Goal: Communication & Community: Answer question/provide support

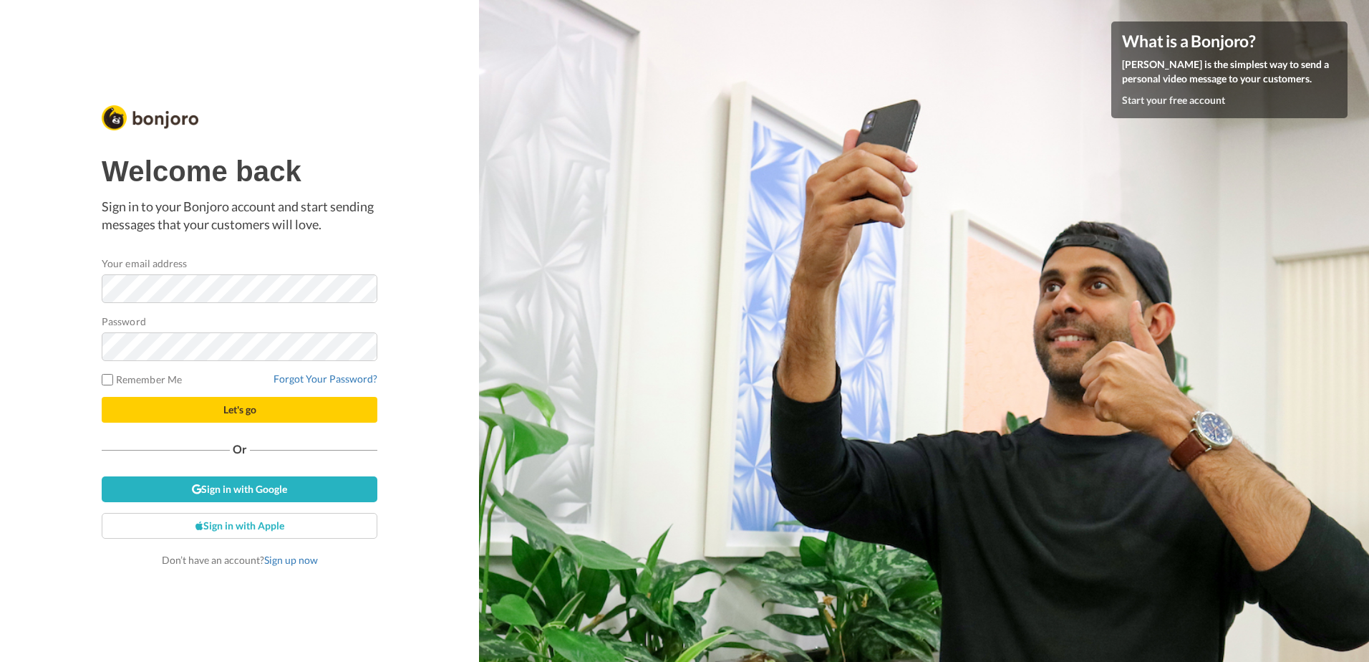
click at [454, 279] on div "Welcome back Sign in to your Bonjoro account and start sending messages that yo…" at bounding box center [239, 331] width 479 height 662
click at [228, 410] on span "Let's go" at bounding box center [239, 409] width 33 height 12
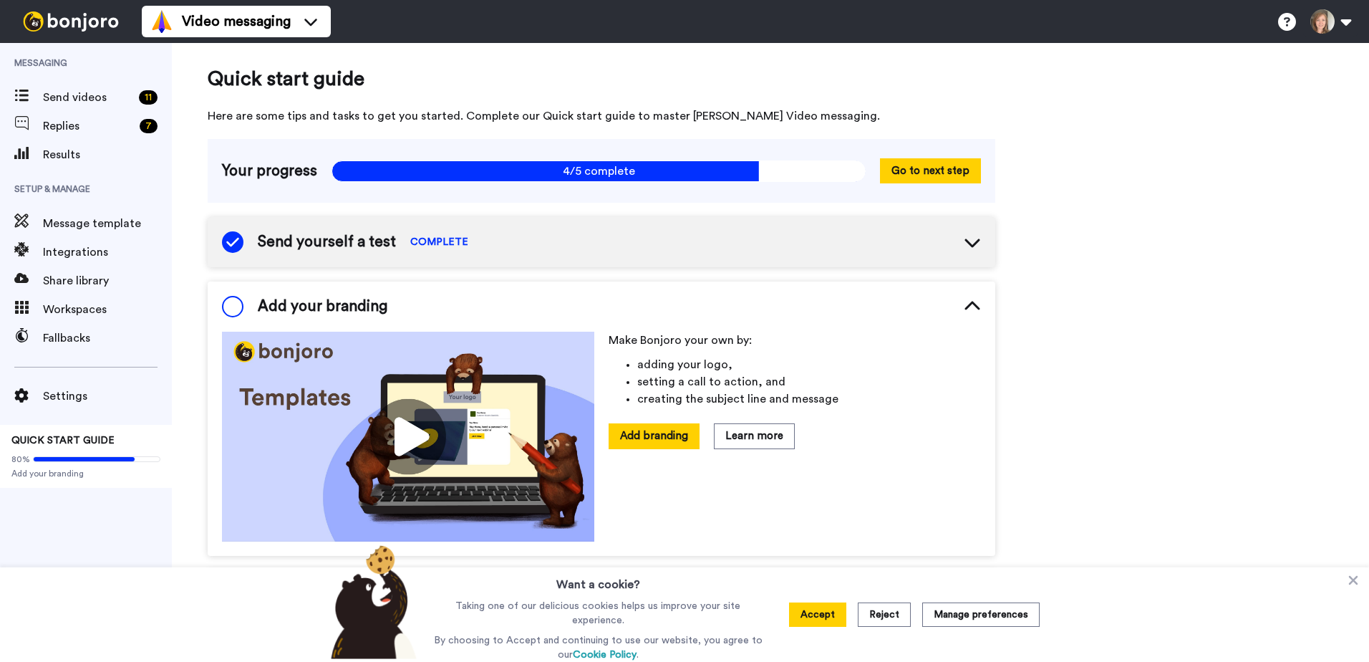
scroll to position [20, 0]
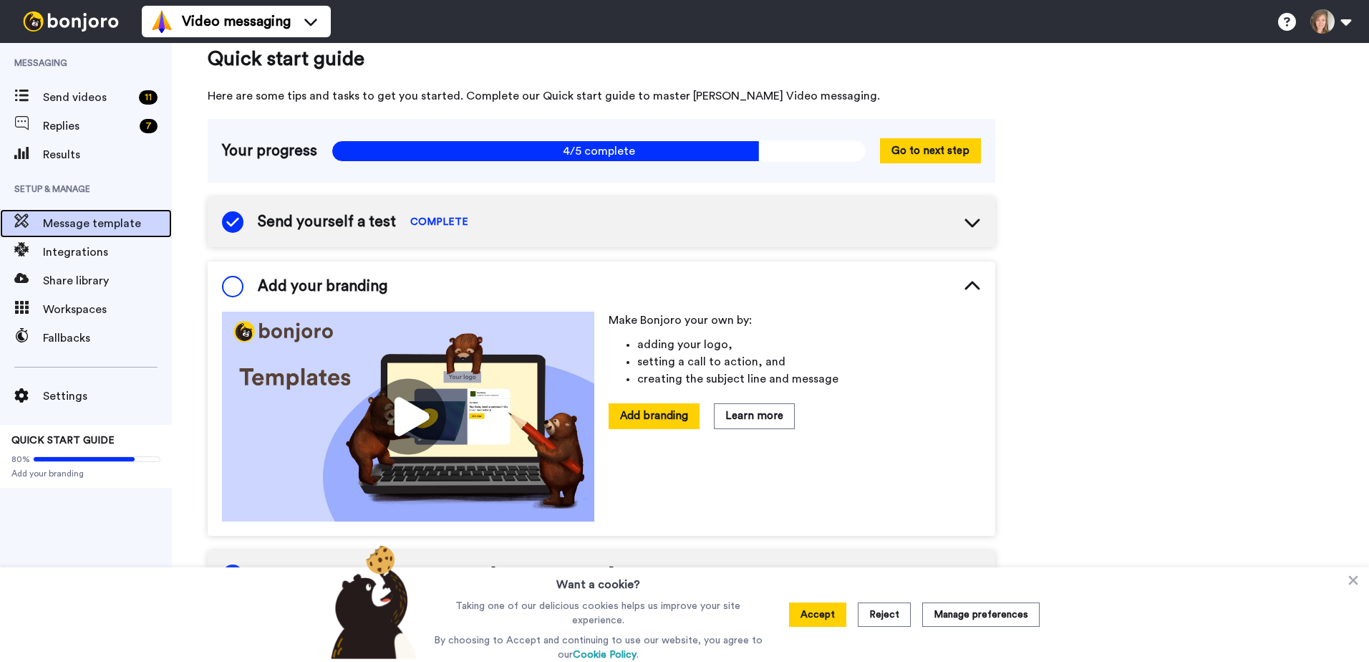
click at [71, 219] on span "Message template" at bounding box center [107, 223] width 129 height 17
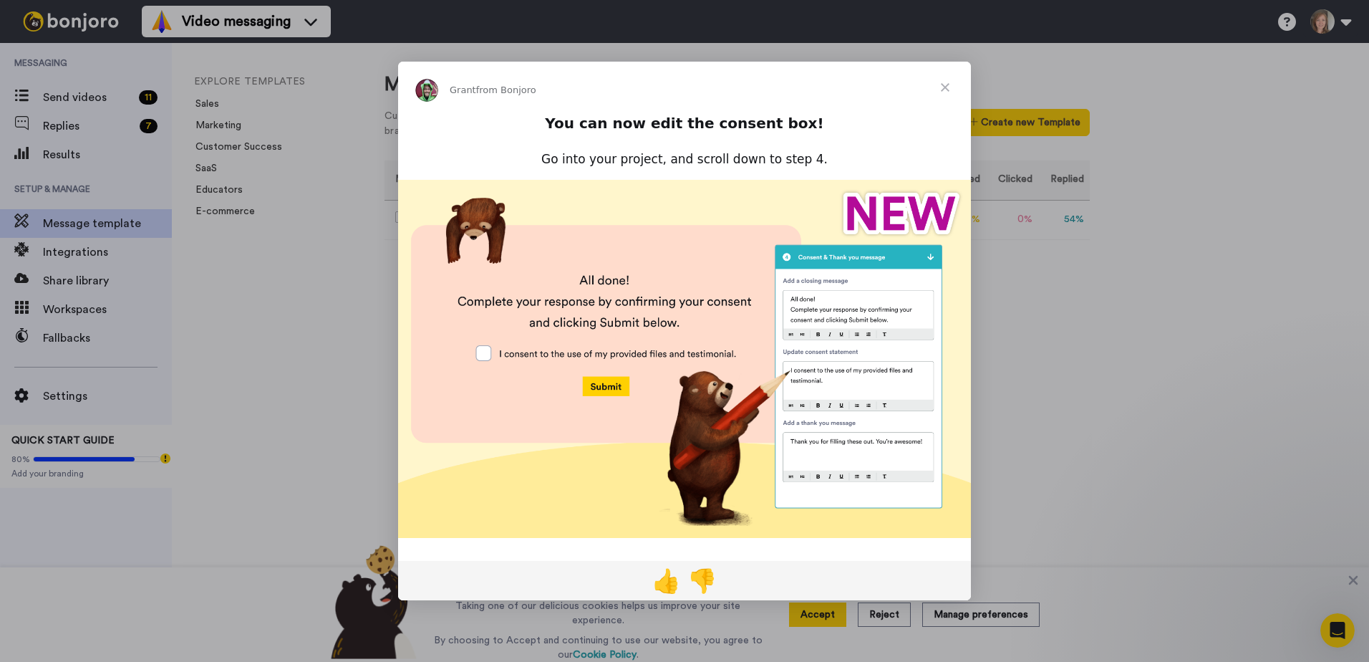
click at [945, 89] on span "Close" at bounding box center [946, 88] width 52 height 52
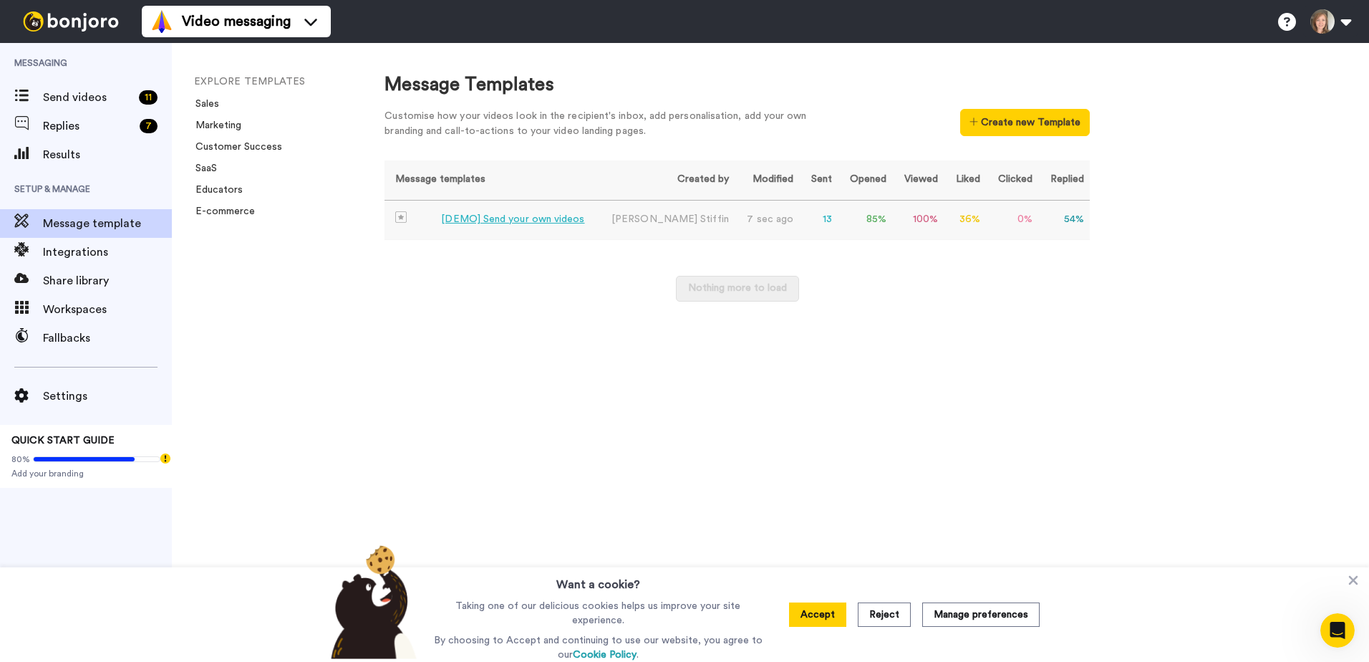
click at [522, 218] on div "[DEMO] Send your own videos" at bounding box center [512, 219] width 143 height 15
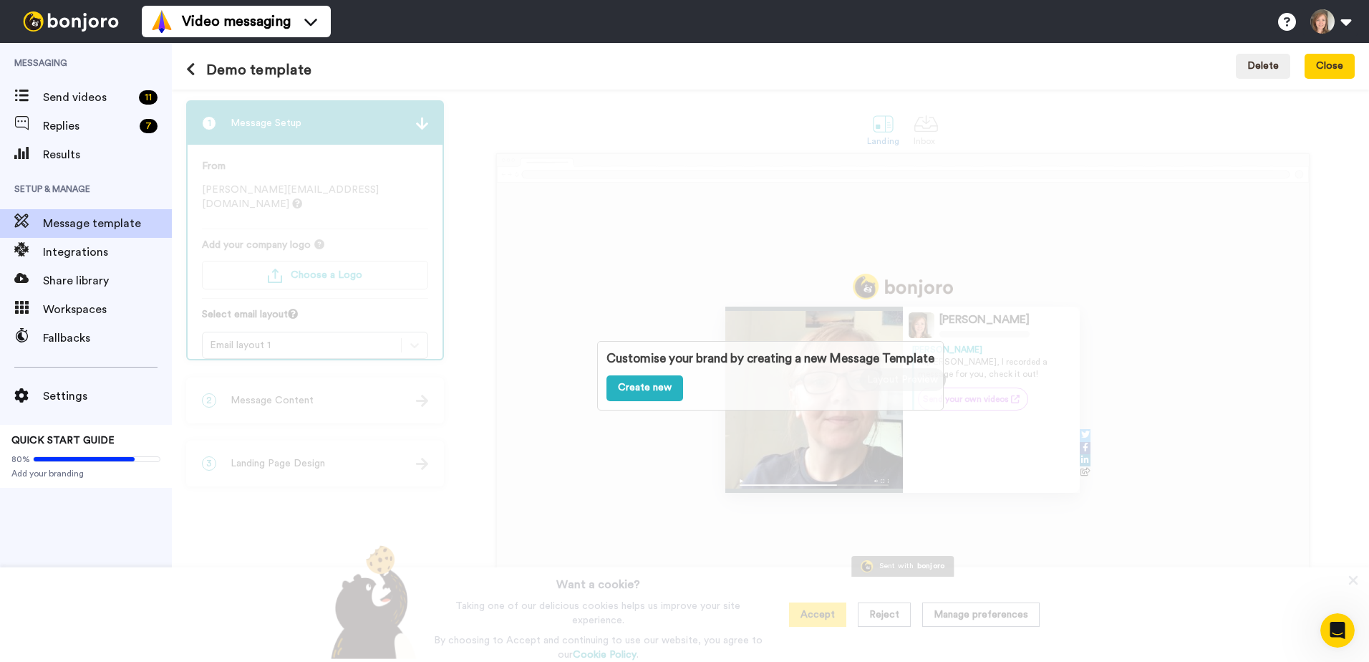
click at [190, 65] on icon at bounding box center [190, 69] width 9 height 14
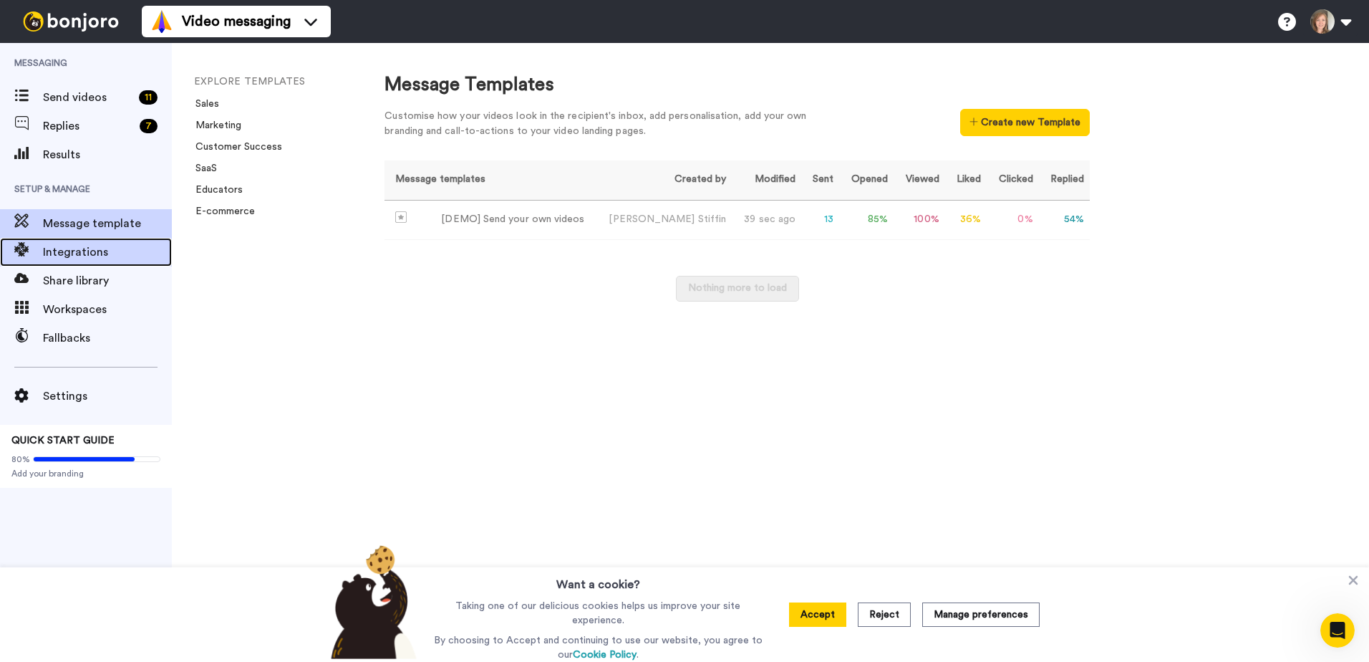
click at [91, 251] on span "Integrations" at bounding box center [107, 251] width 129 height 17
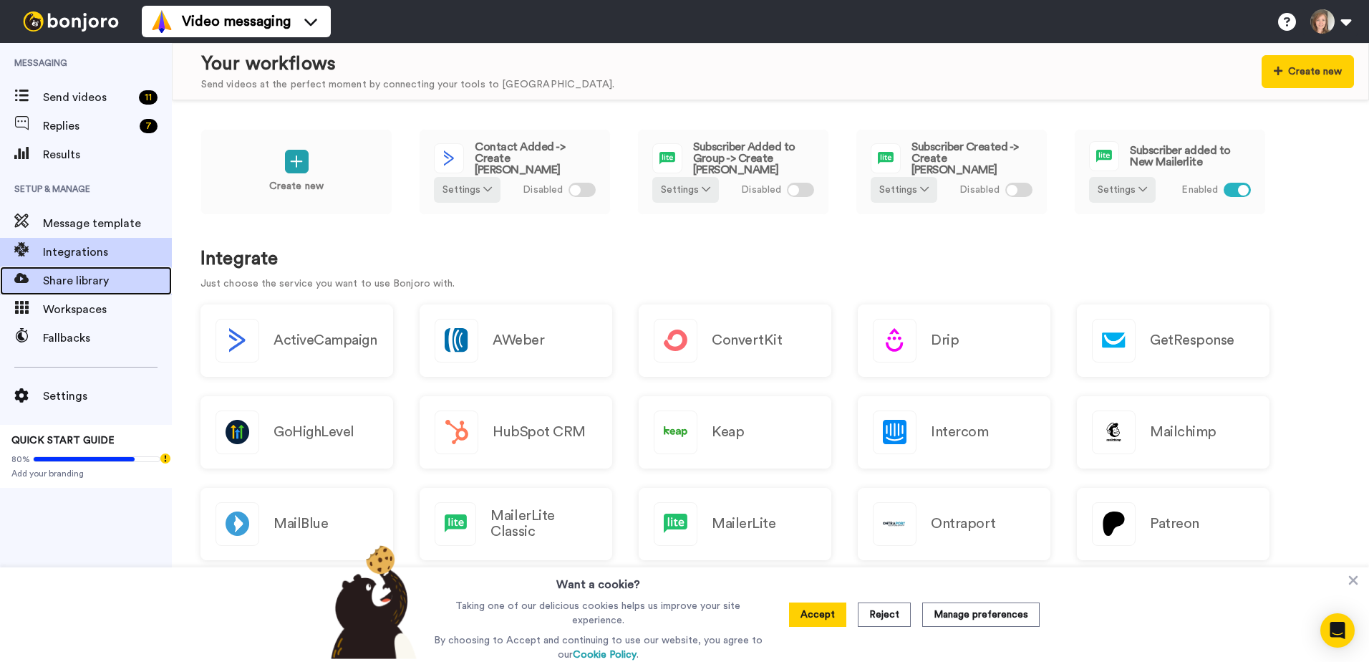
click at [69, 279] on span "Share library" at bounding box center [107, 280] width 129 height 17
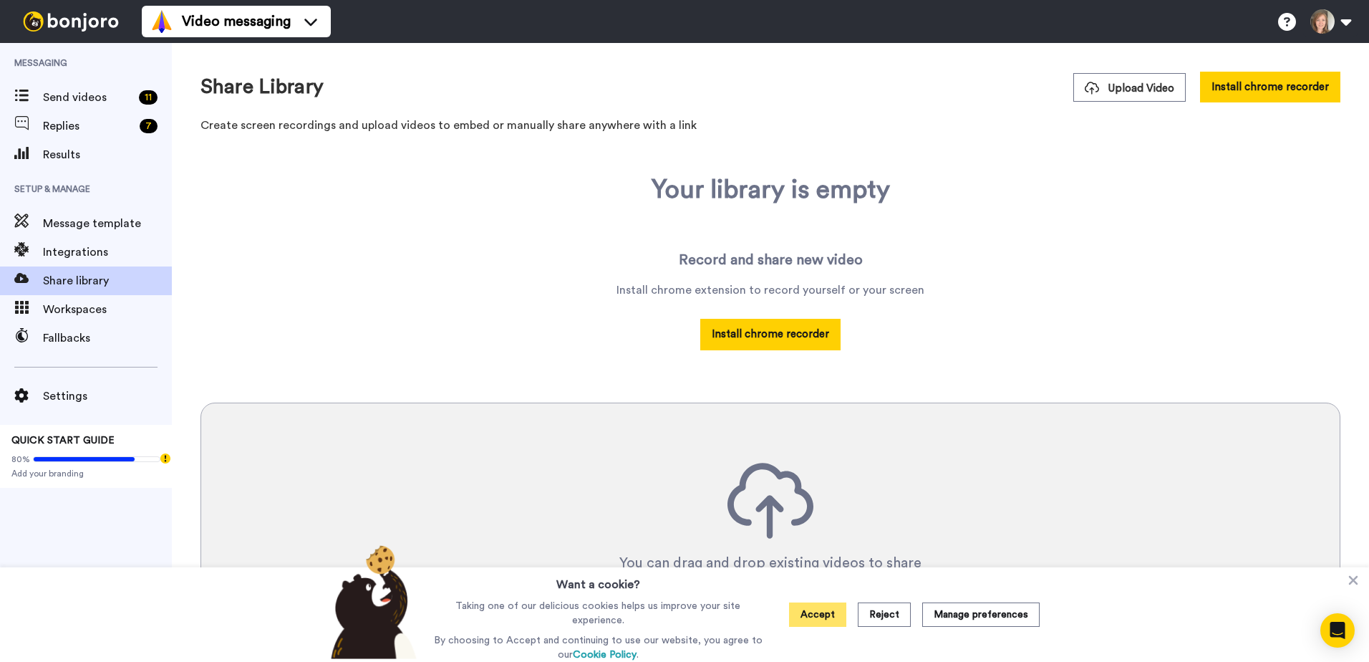
click at [817, 619] on button "Accept" at bounding box center [817, 614] width 57 height 24
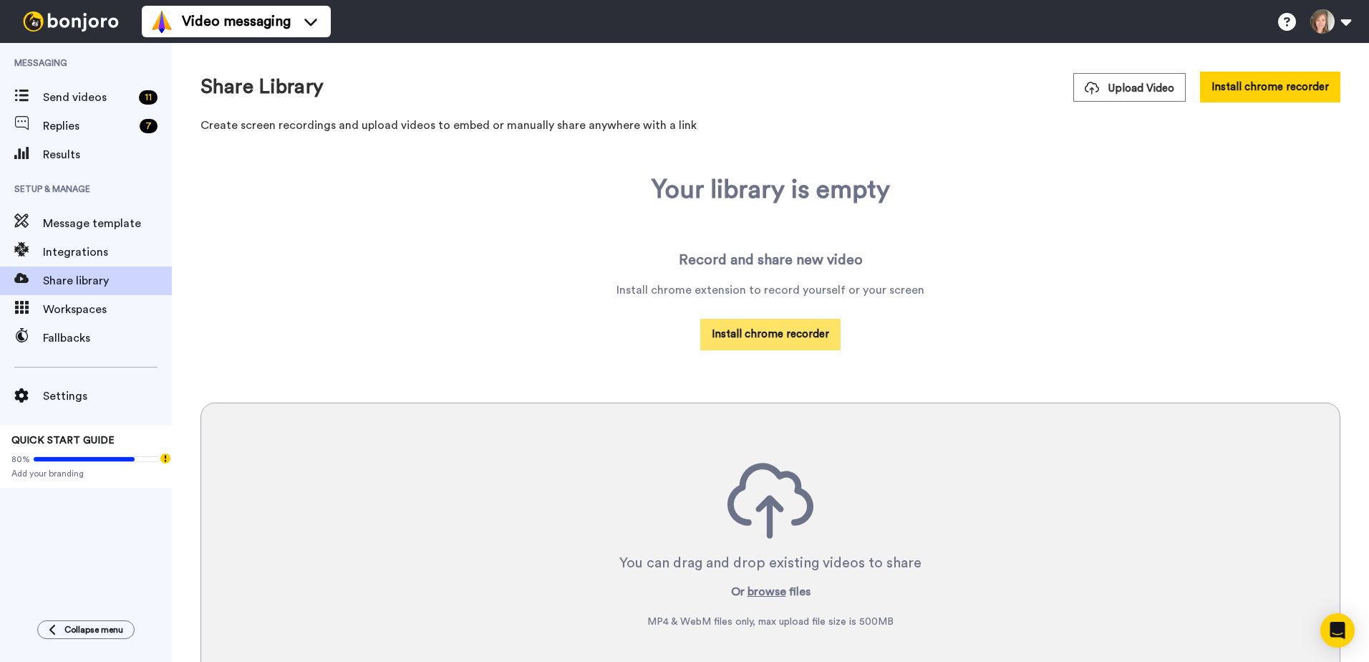
click at [766, 334] on button "Install chrome recorder" at bounding box center [770, 334] width 140 height 31
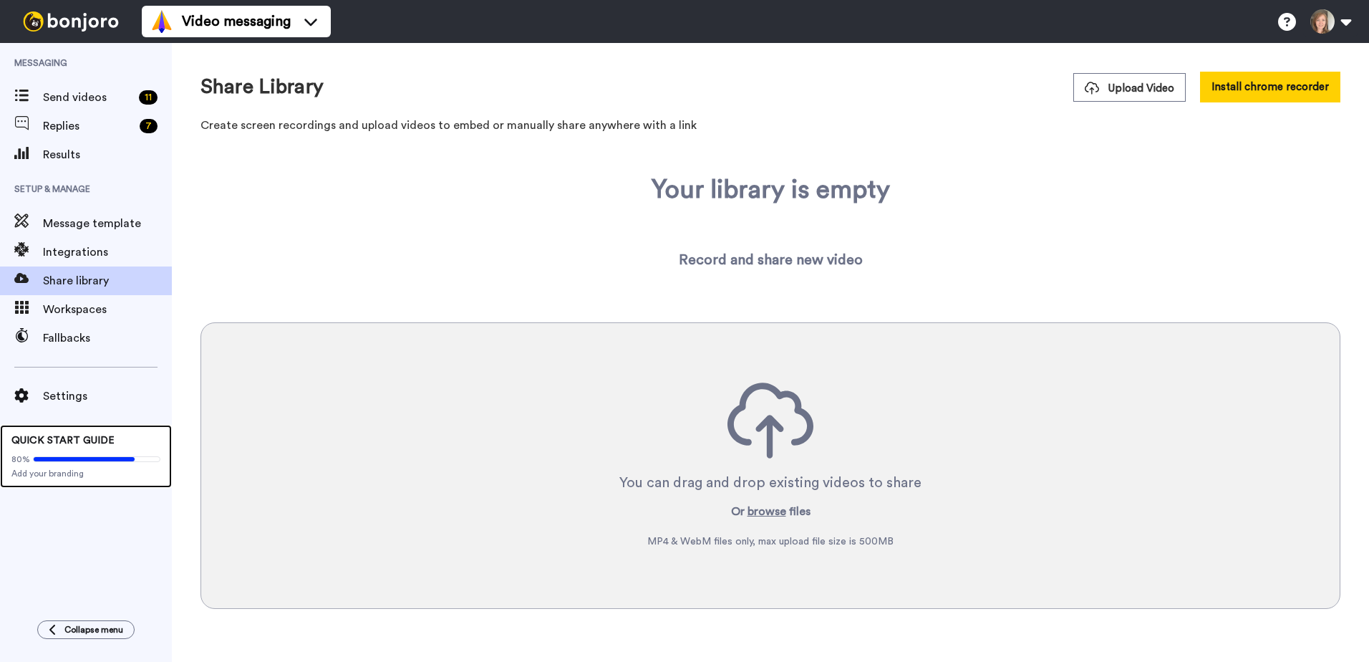
click at [81, 439] on span "QUICK START GUIDE" at bounding box center [62, 440] width 103 height 10
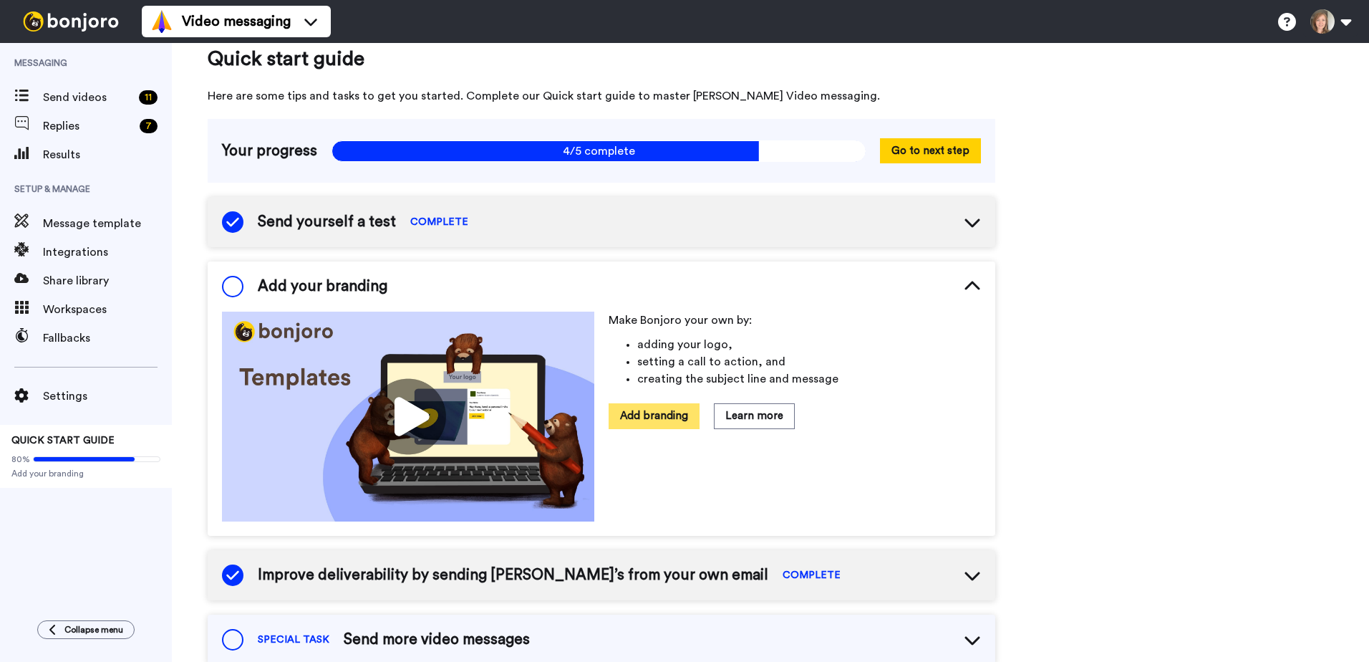
click at [659, 415] on button "Add branding" at bounding box center [654, 415] width 91 height 25
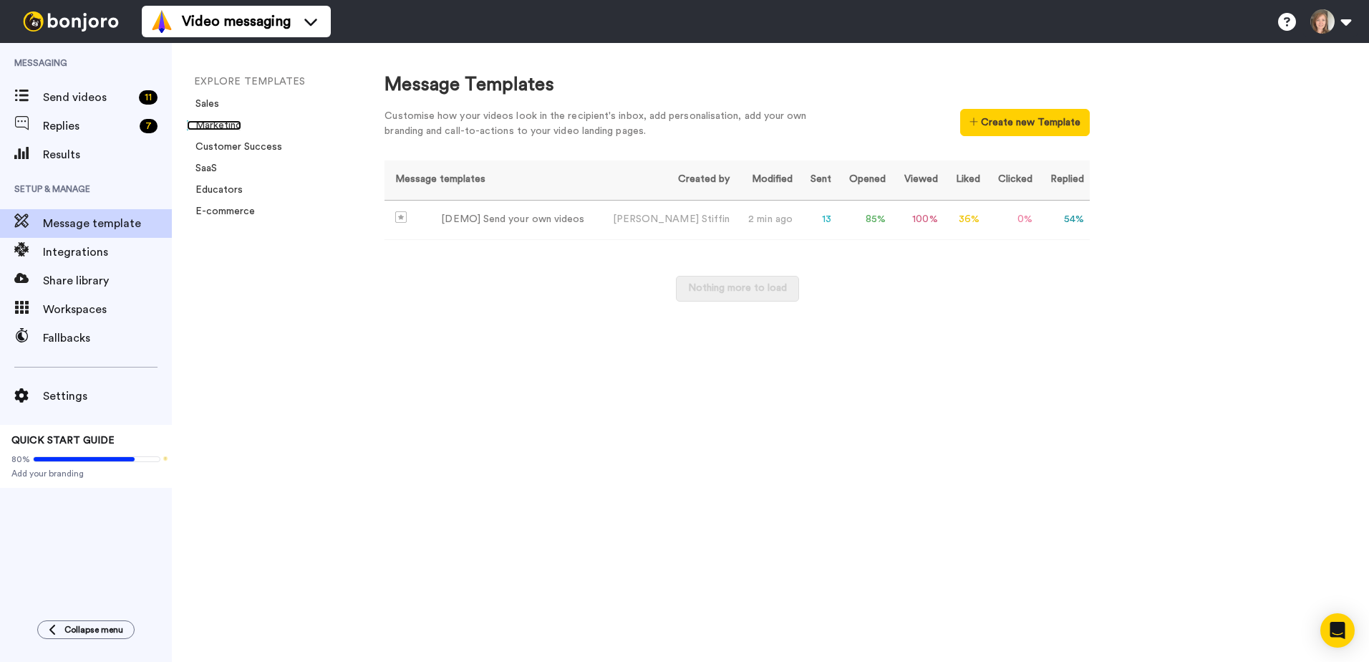
click at [208, 125] on link "Marketing" at bounding box center [214, 125] width 54 height 10
click at [523, 220] on div "[DEMO] Send your own videos" at bounding box center [512, 219] width 143 height 15
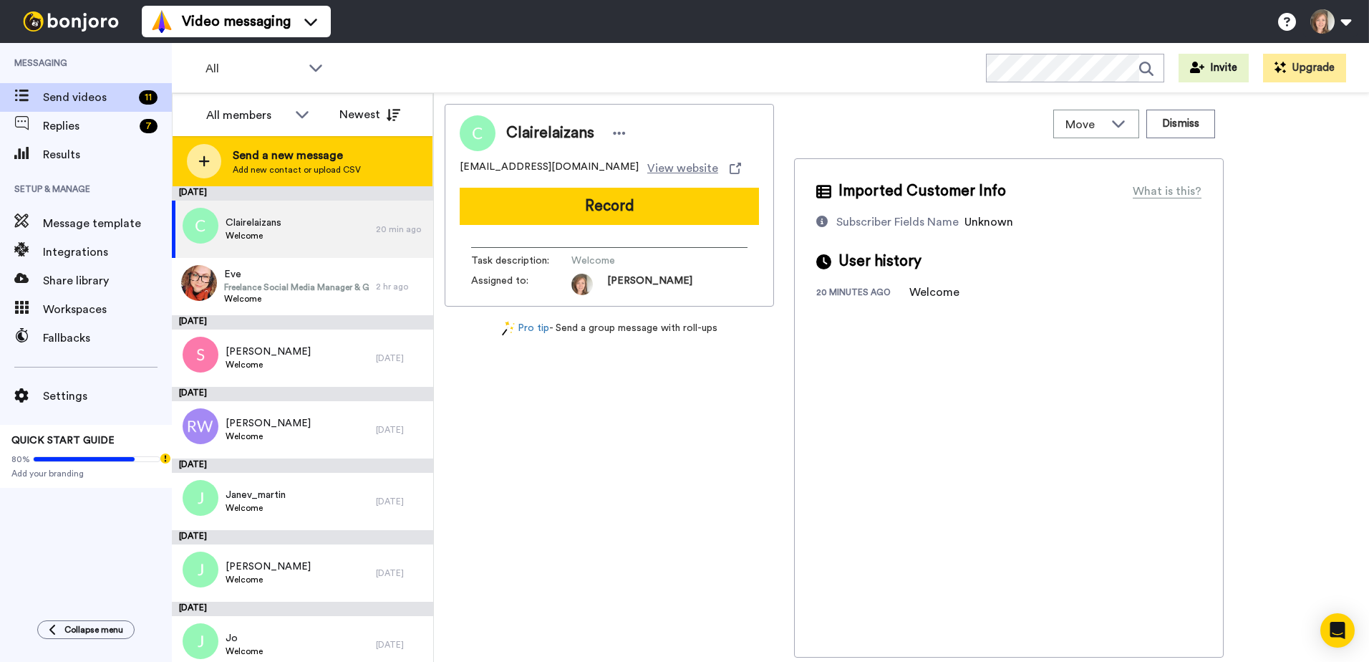
click at [261, 160] on span "Send a new message" at bounding box center [297, 155] width 128 height 17
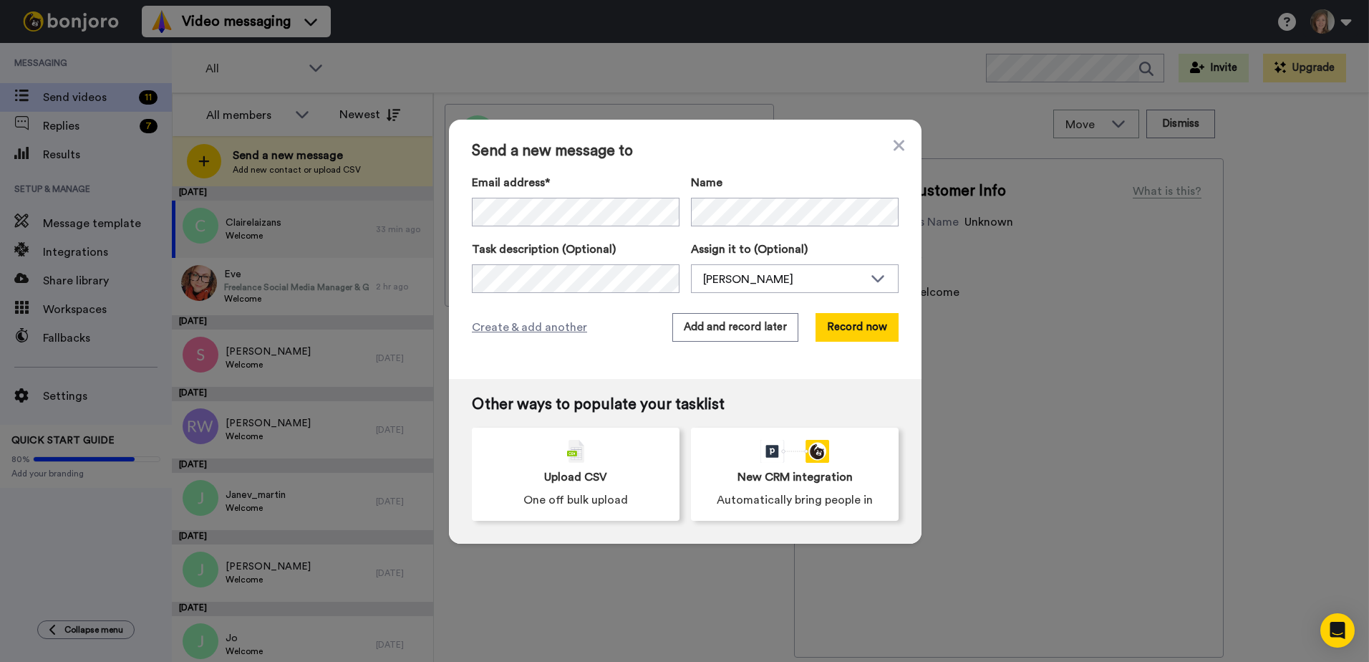
click at [282, 402] on div "Send a new message to Email address* No search result for ‘ tony@farm2table.co.…" at bounding box center [684, 331] width 1369 height 662
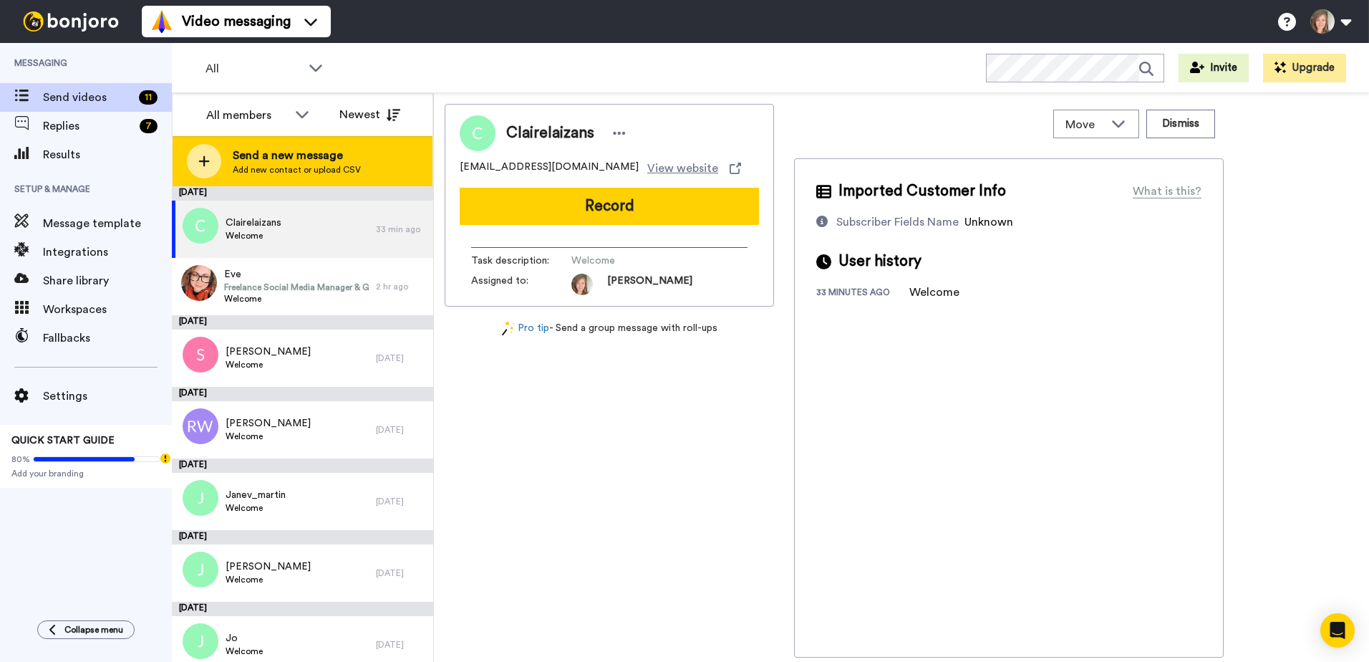
click at [271, 155] on span "Send a new message" at bounding box center [297, 155] width 128 height 17
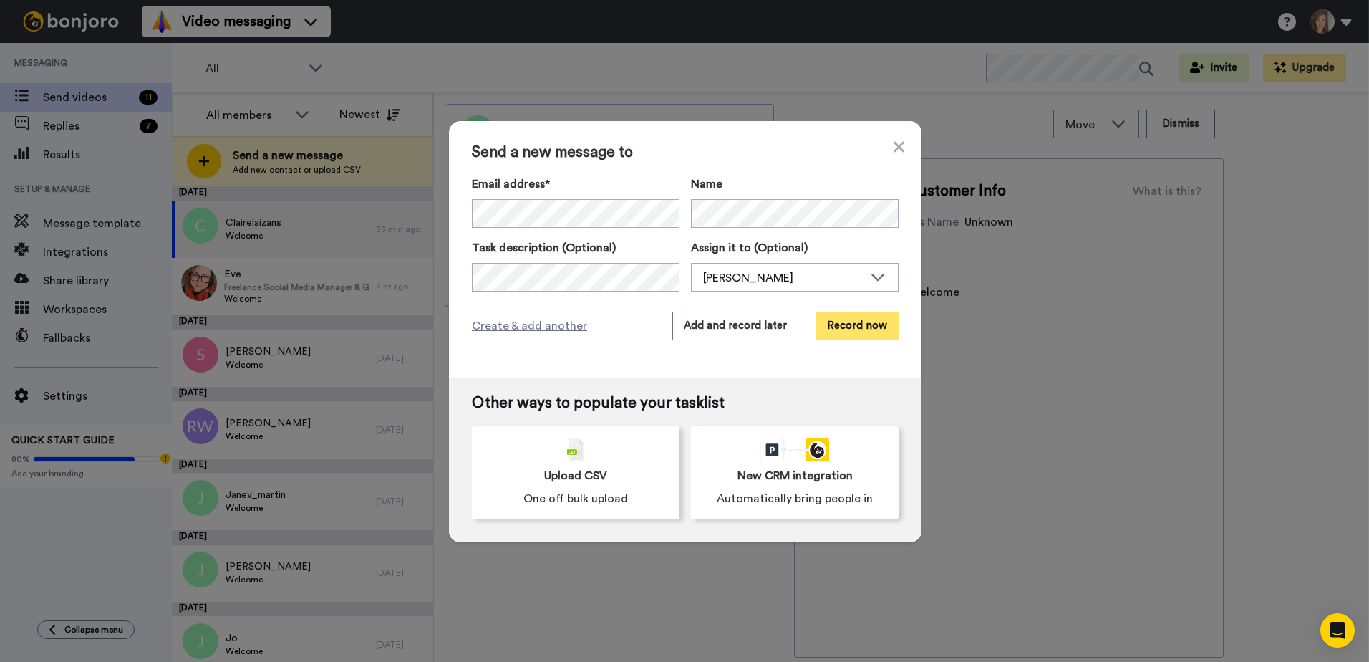
click at [837, 324] on button "Record now" at bounding box center [857, 326] width 83 height 29
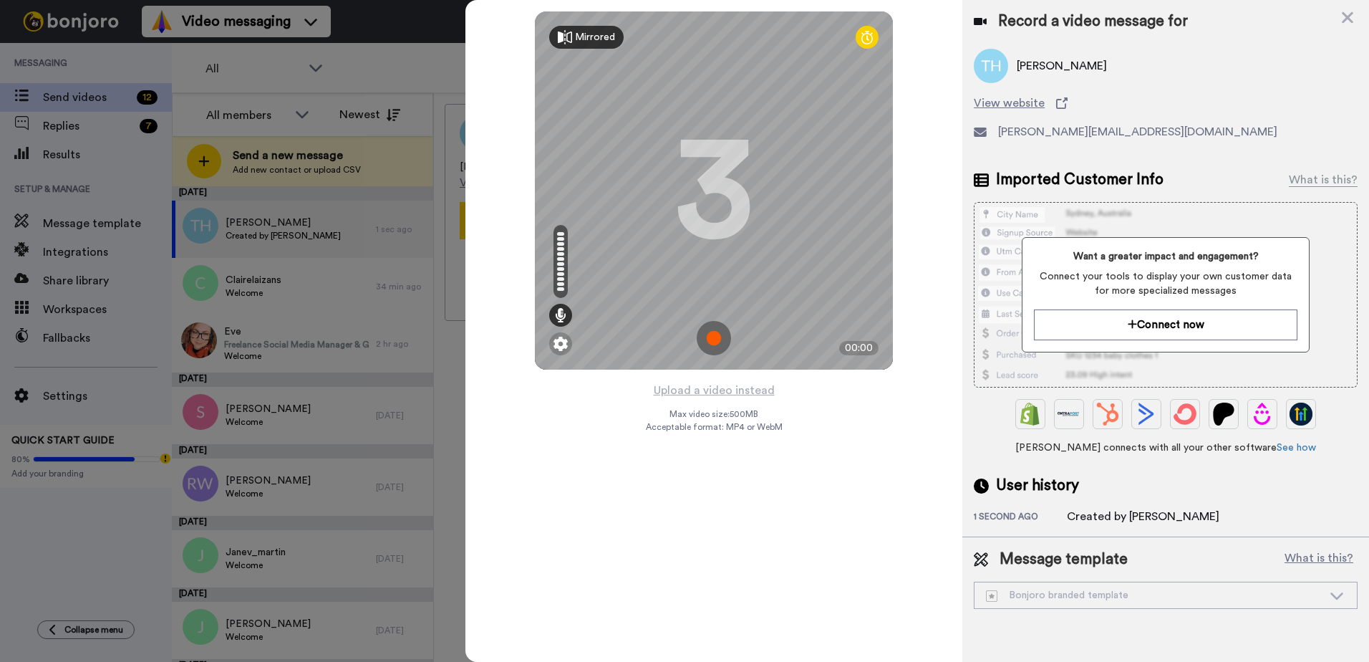
click at [566, 39] on icon at bounding box center [565, 37] width 14 height 14
click at [713, 333] on img at bounding box center [714, 338] width 34 height 34
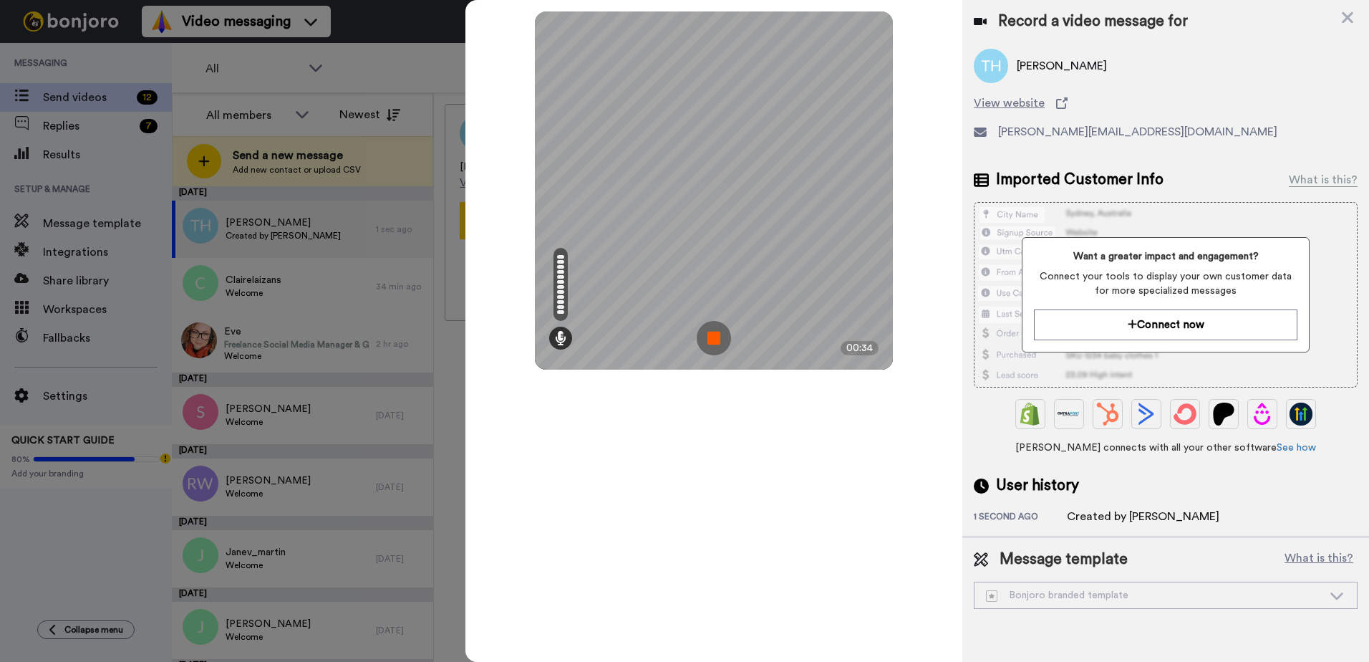
click at [703, 337] on img at bounding box center [714, 338] width 34 height 34
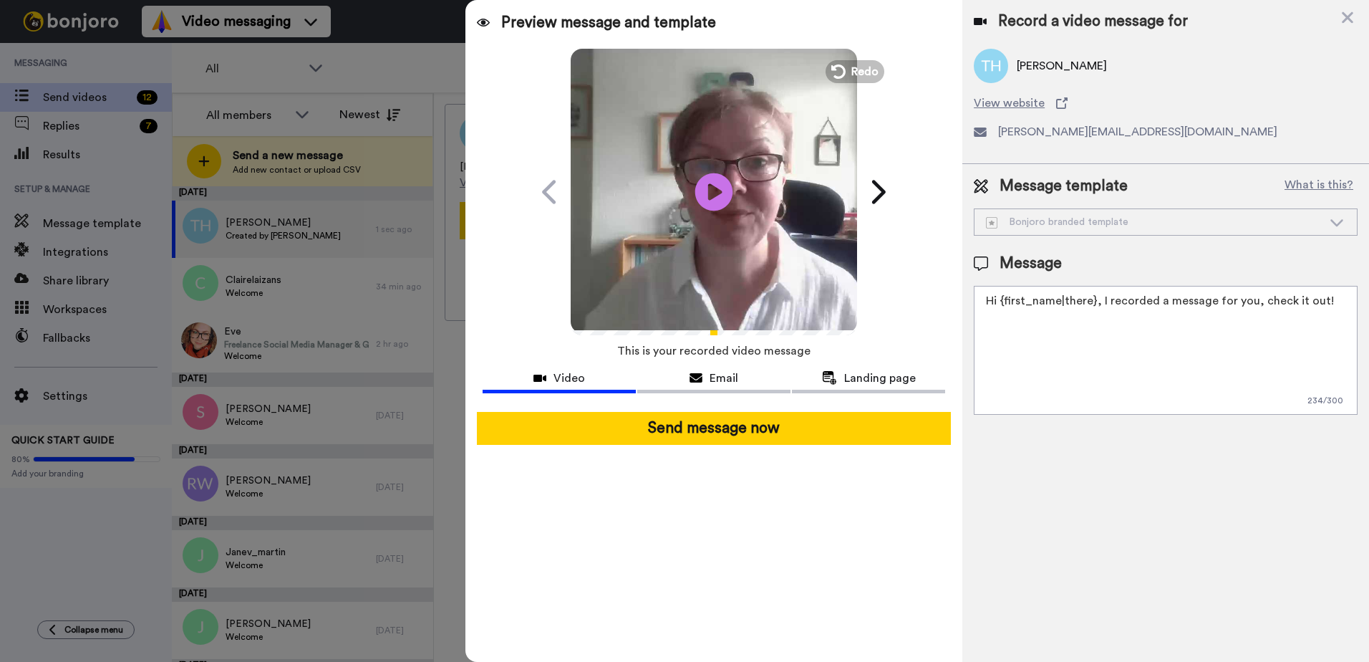
click at [710, 185] on icon "Play/Pause" at bounding box center [714, 192] width 38 height 68
click at [695, 376] on icon at bounding box center [696, 377] width 13 height 11
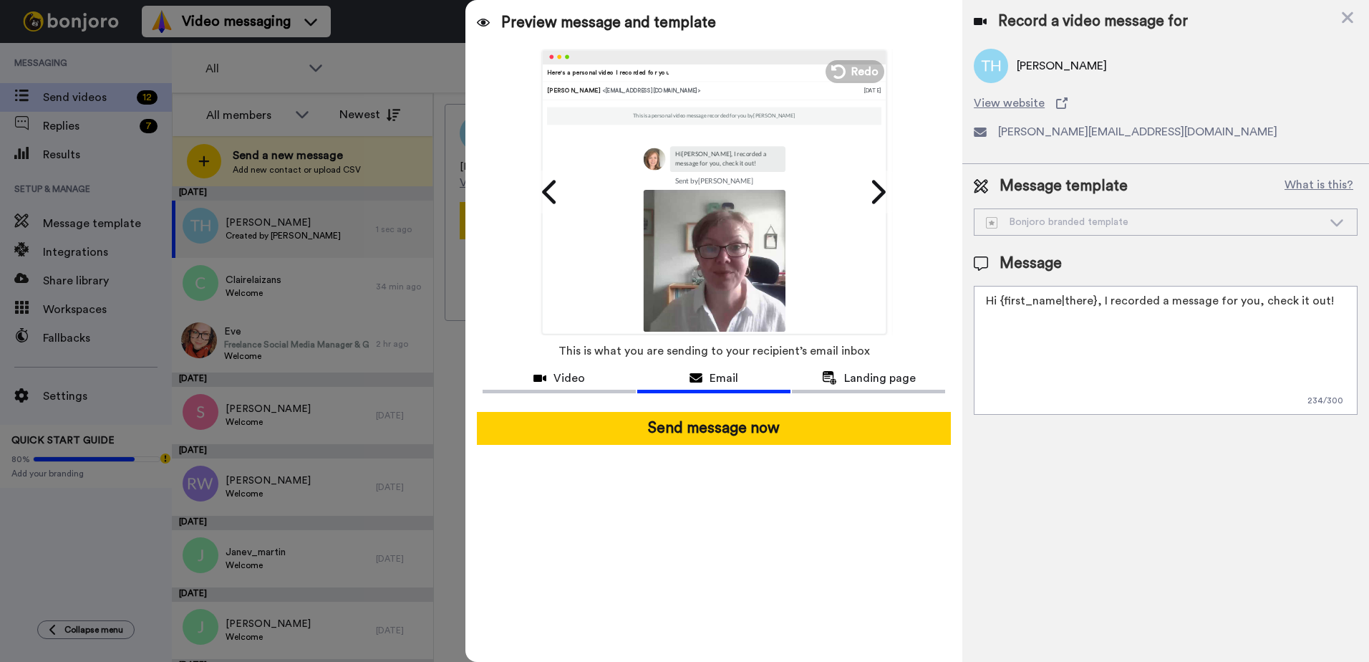
click at [1329, 220] on icon at bounding box center [1336, 222] width 17 height 14
click at [1045, 363] on textarea "Hi {first_name|there}, I recorded a message for you, check it out!" at bounding box center [1166, 350] width 384 height 129
drag, startPoint x: 1002, startPoint y: 303, endPoint x: 1334, endPoint y: 301, distance: 332.3
click at [1334, 301] on textarea "Hi {first_name|there}, I recorded a message for you, check it out!" at bounding box center [1166, 350] width 384 height 129
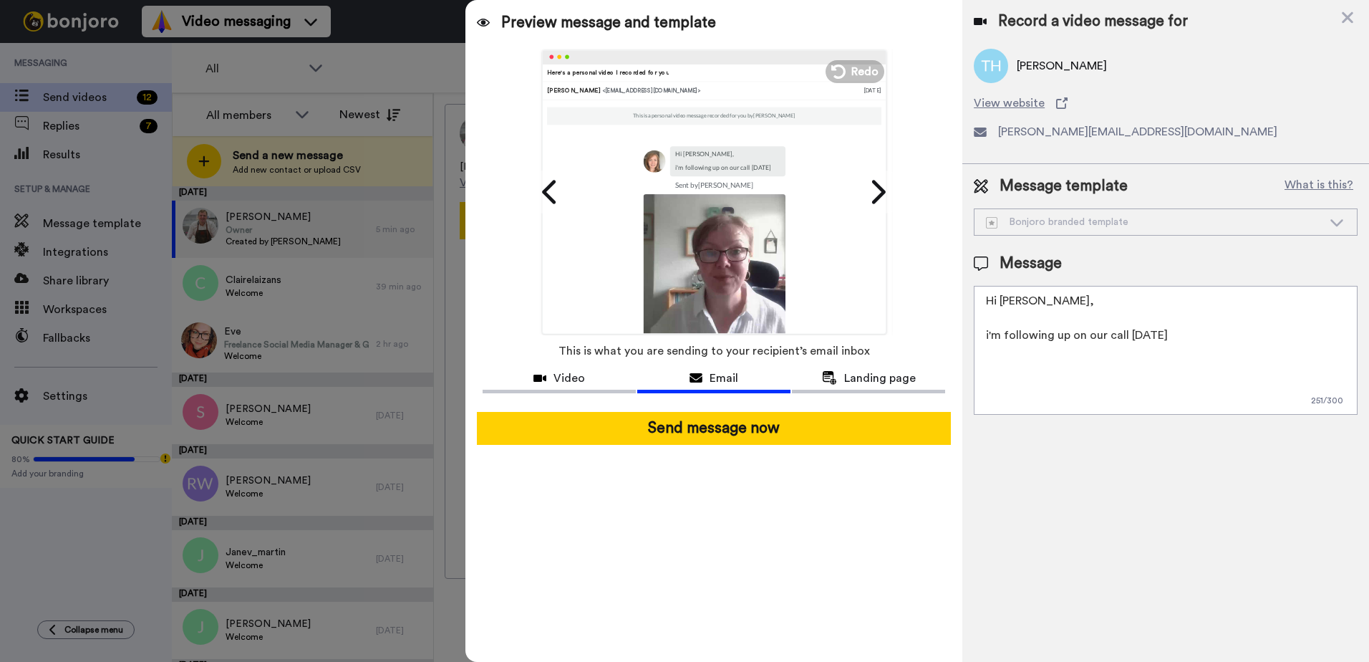
click at [989, 339] on textarea "Hi Tony, i'm following up on our call yesterday" at bounding box center [1166, 350] width 384 height 129
click at [1221, 334] on textarea "Hi Tony, I'm following up on our call yesterday" at bounding box center [1166, 350] width 384 height 129
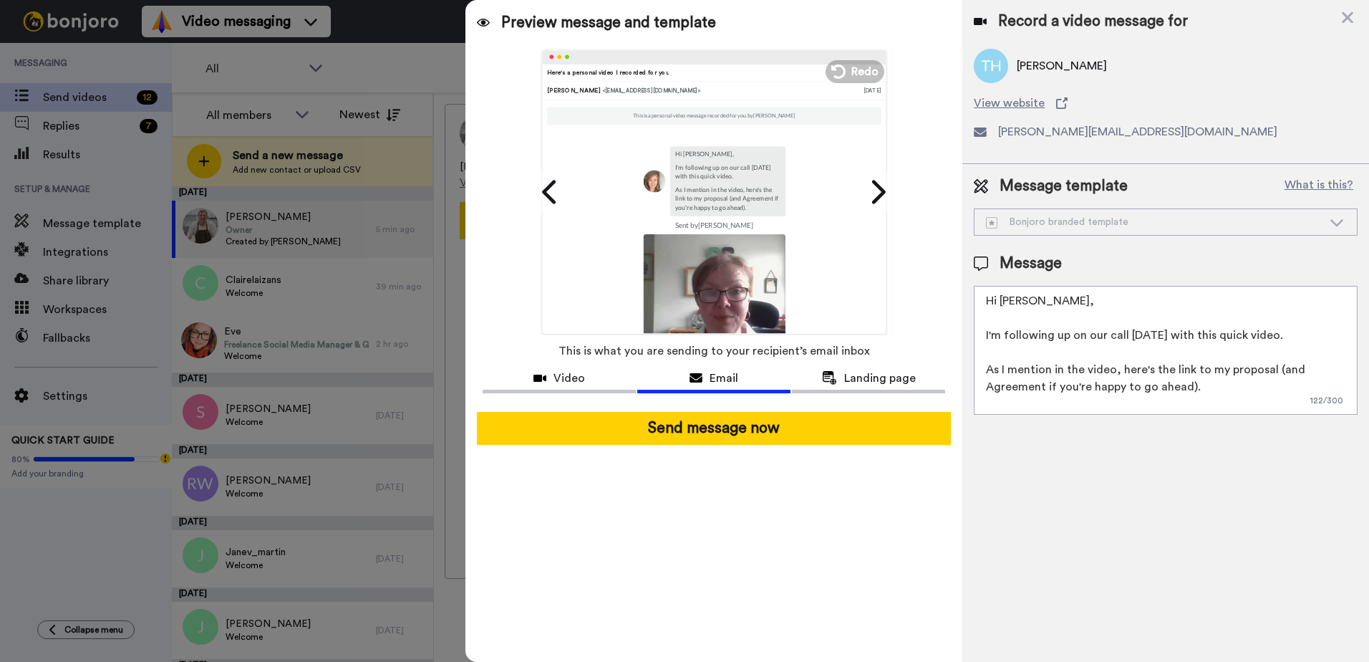
paste textarea "https://sarah-stiffin.moxieapp.com/document/689c4e110e84a47d127f4764.lv1ja"
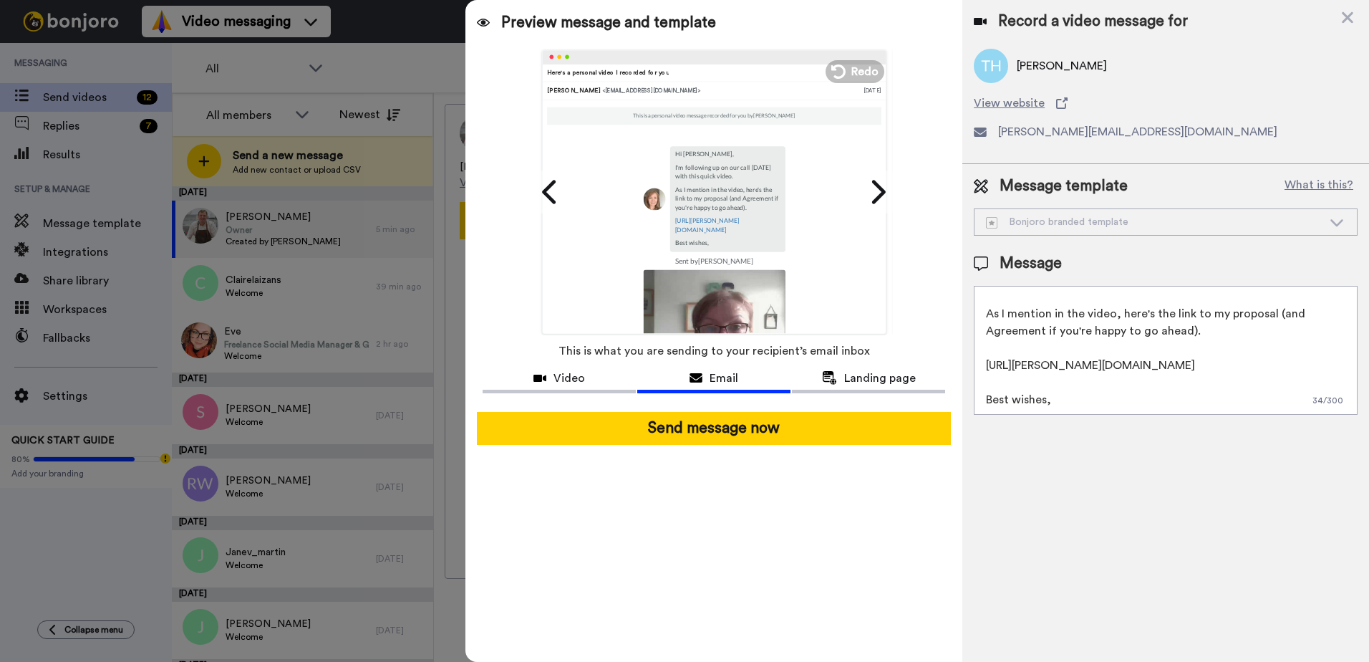
scroll to position [82, 0]
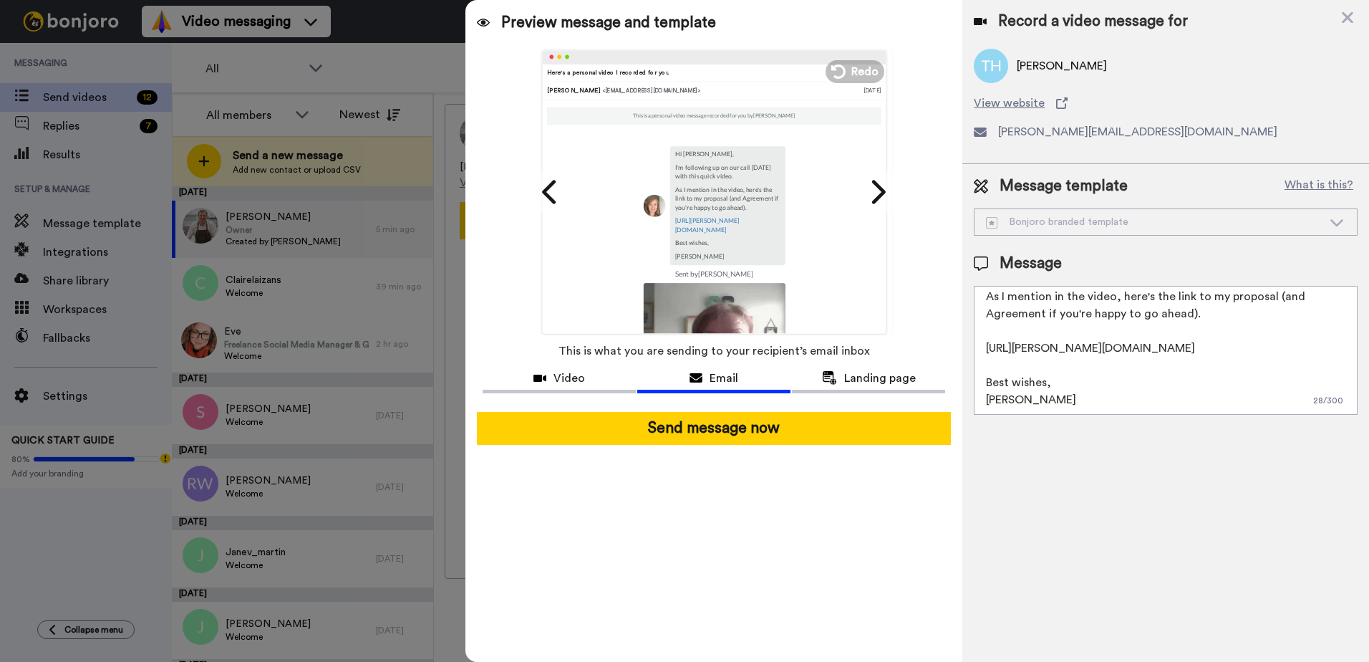
click at [1067, 378] on textarea "Hi Tony, I'm following up on our call yesterday with this quick video. As I men…" at bounding box center [1166, 350] width 384 height 129
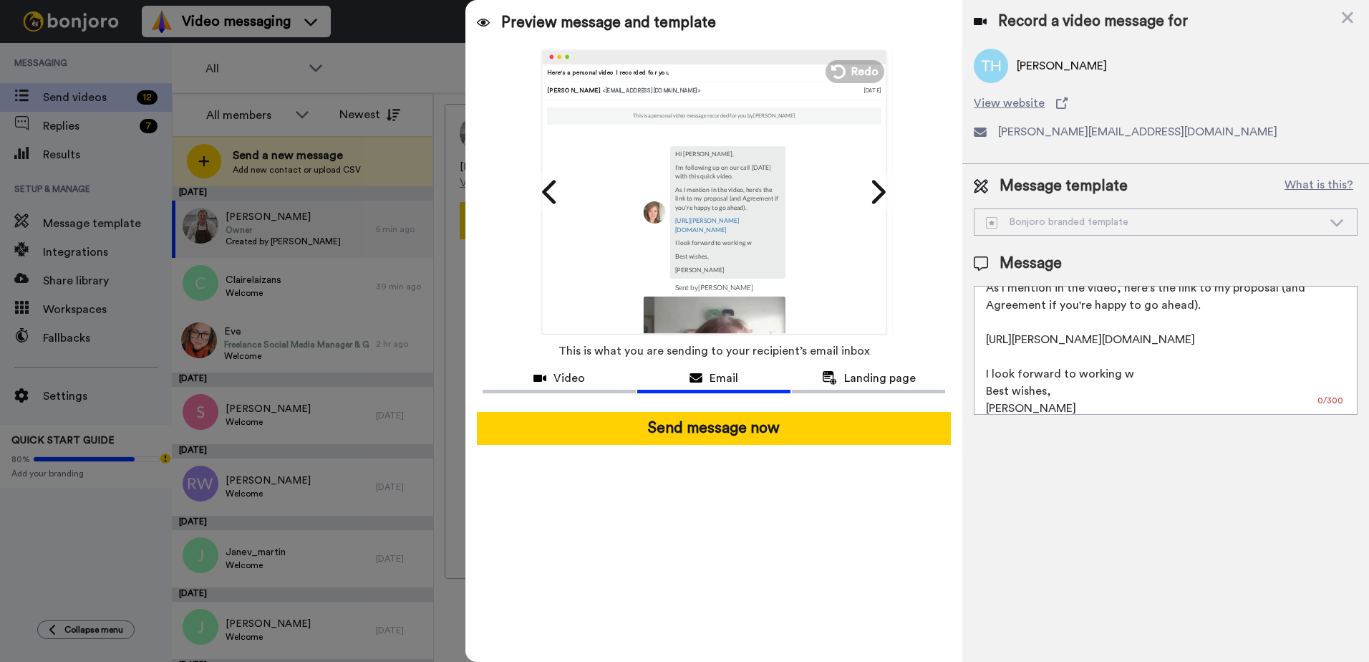
drag, startPoint x: 1134, startPoint y: 394, endPoint x: 980, endPoint y: 398, distance: 154.0
click at [980, 398] on textarea "Hi Tony, I'm following up on our call yesterday with this quick video. As I men…" at bounding box center [1166, 350] width 384 height 129
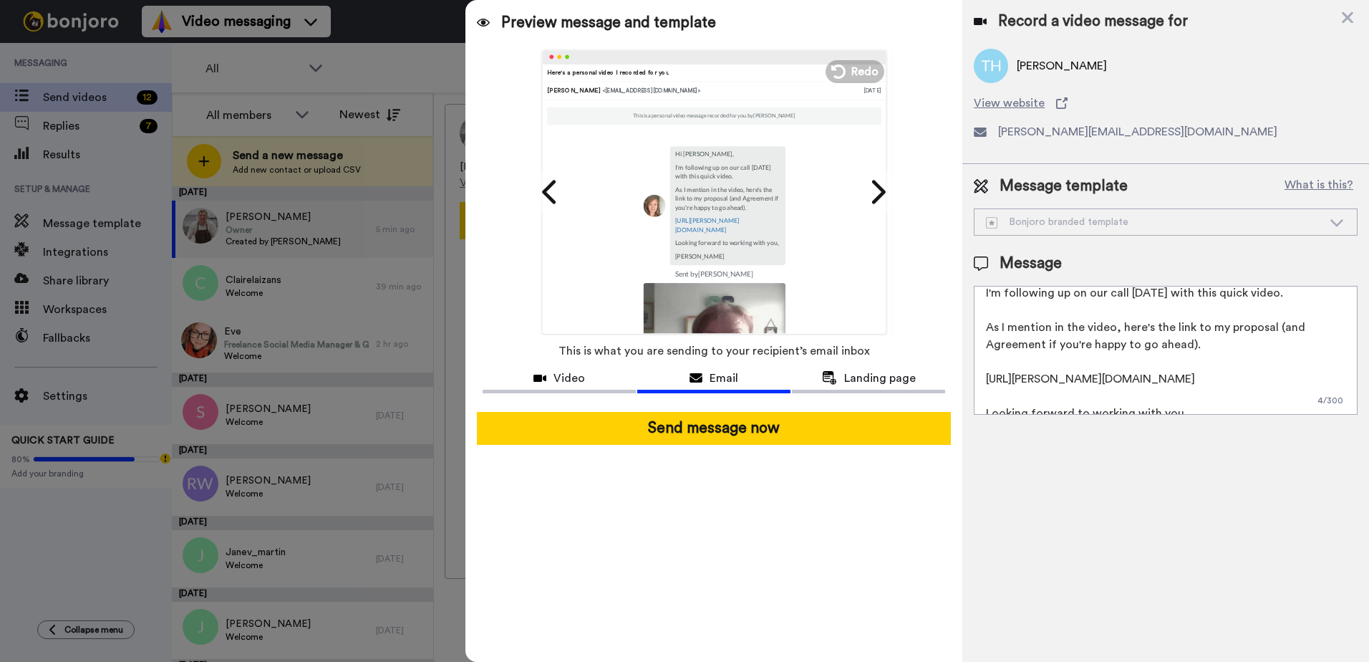
scroll to position [0, 0]
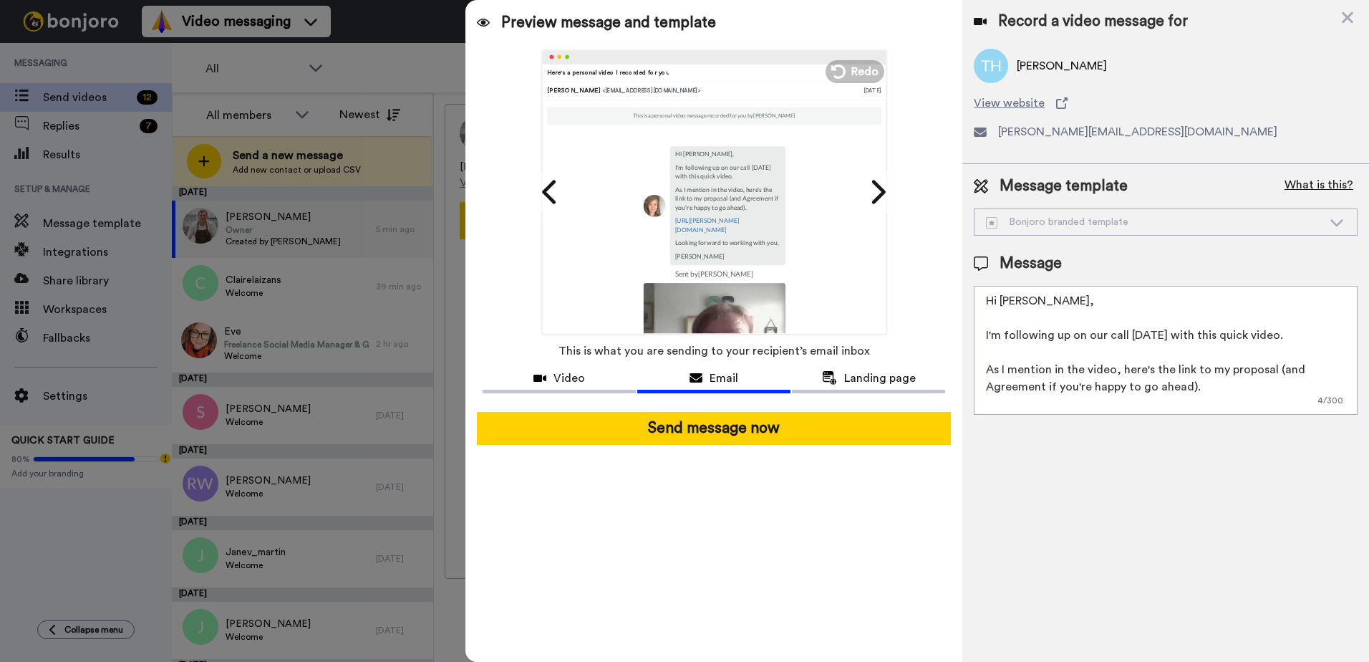
type textarea "Hi Tony, I'm following up on our call yesterday with this quick video. As I men…"
click at [1308, 182] on button "What is this?" at bounding box center [1318, 185] width 77 height 21
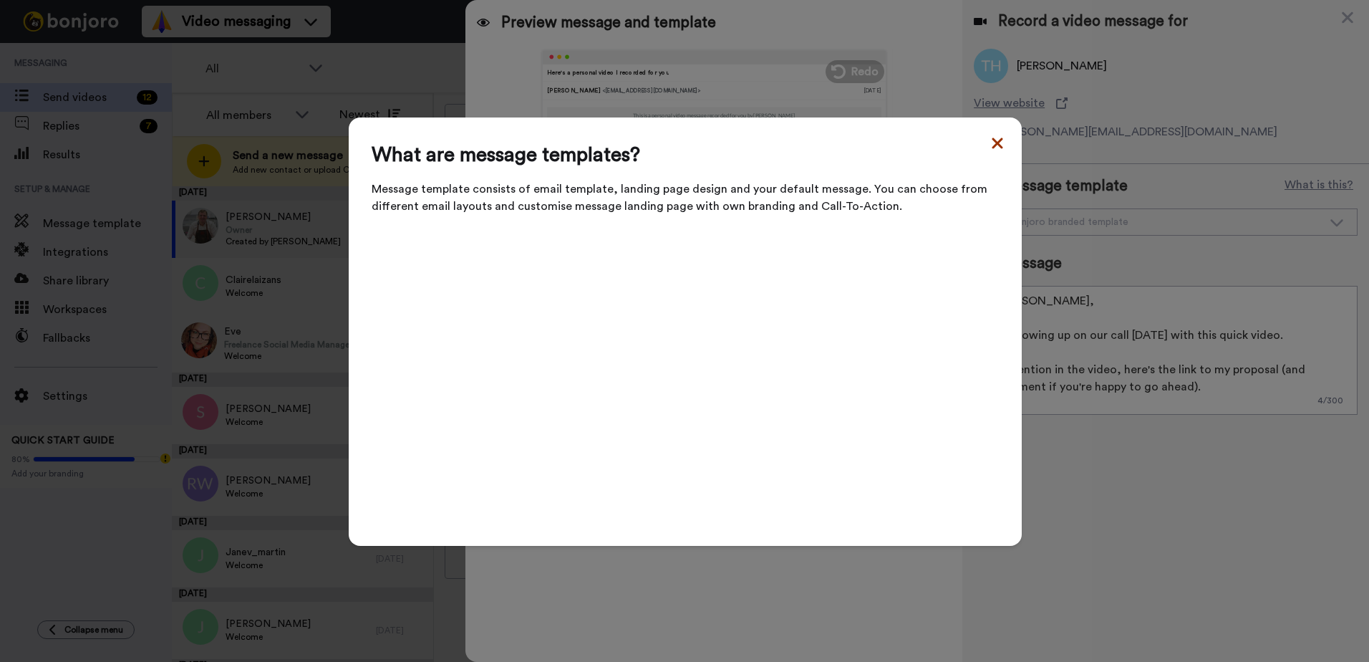
click at [992, 148] on icon at bounding box center [997, 142] width 11 height 11
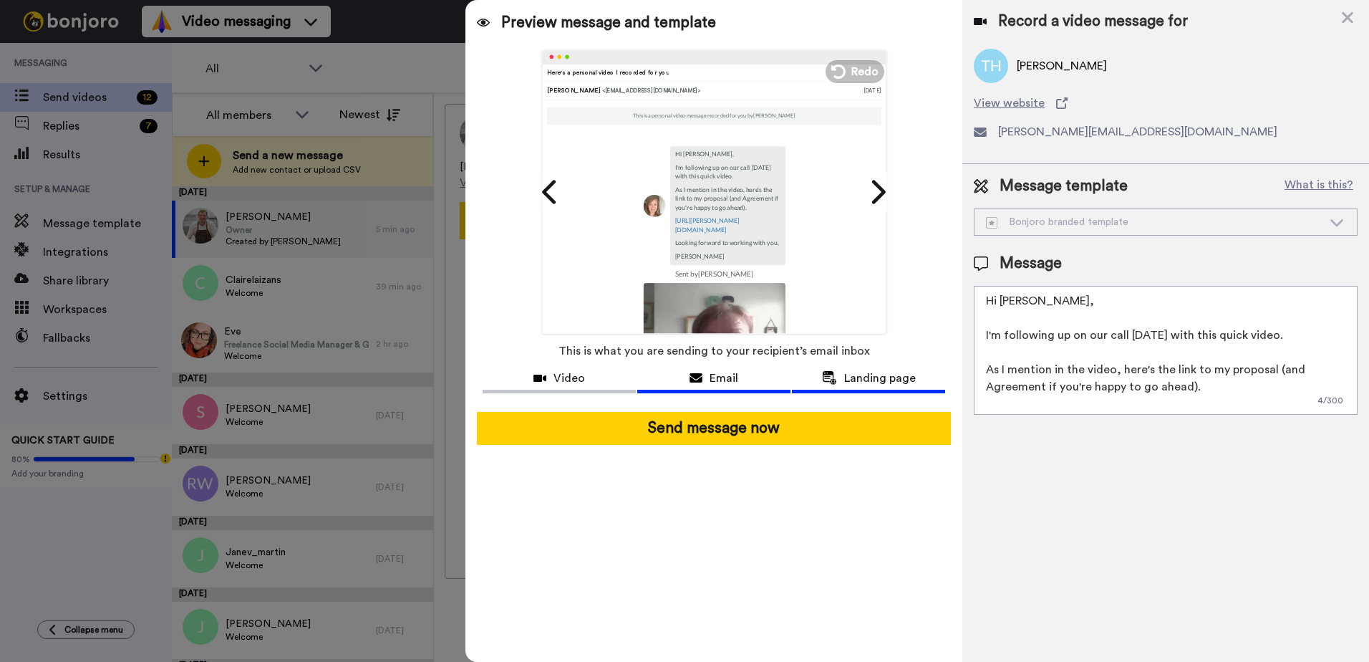
click at [888, 377] on span "Landing page" at bounding box center [880, 378] width 72 height 17
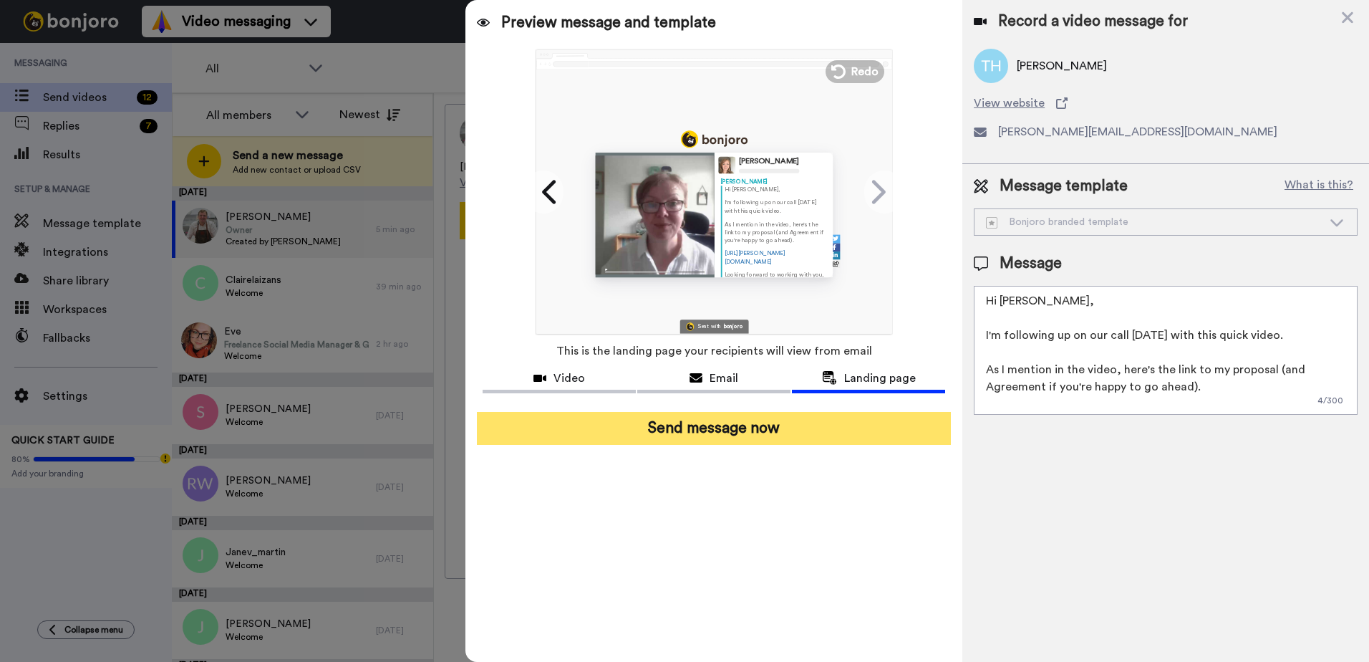
click at [715, 427] on button "Send message now" at bounding box center [714, 428] width 474 height 33
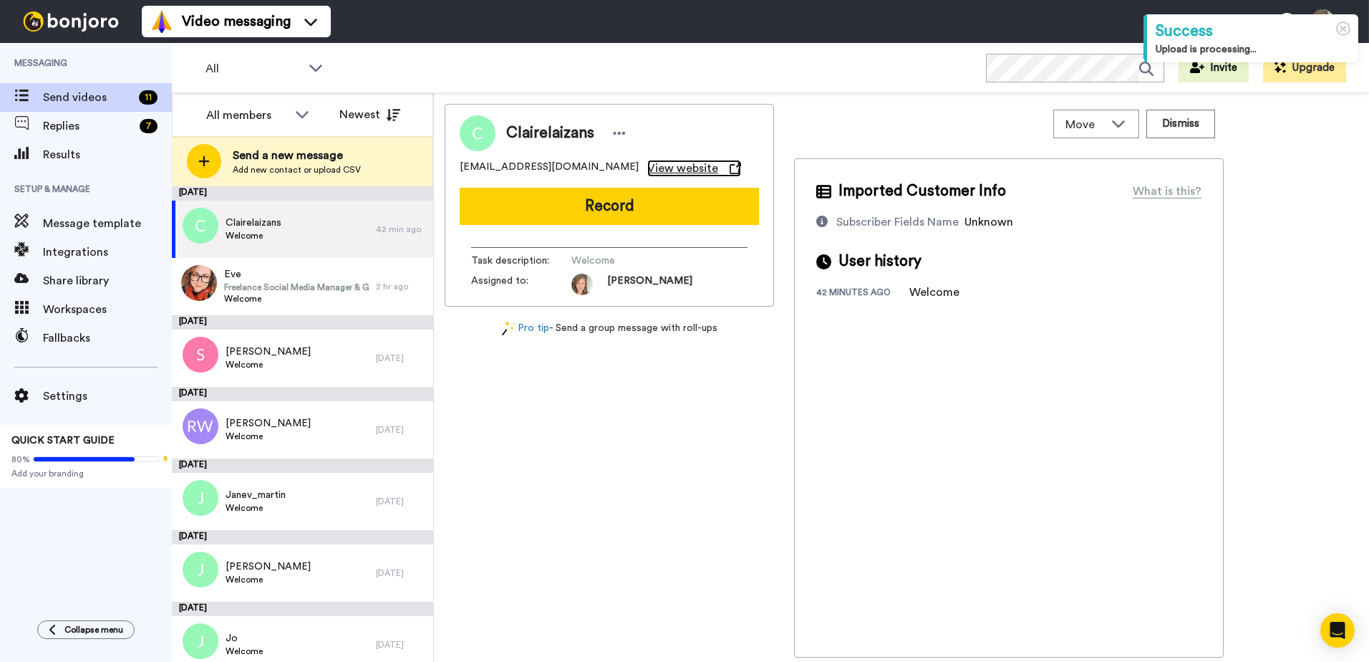
click at [647, 168] on span "View website" at bounding box center [682, 168] width 71 height 17
